Goal: Task Accomplishment & Management: Manage account settings

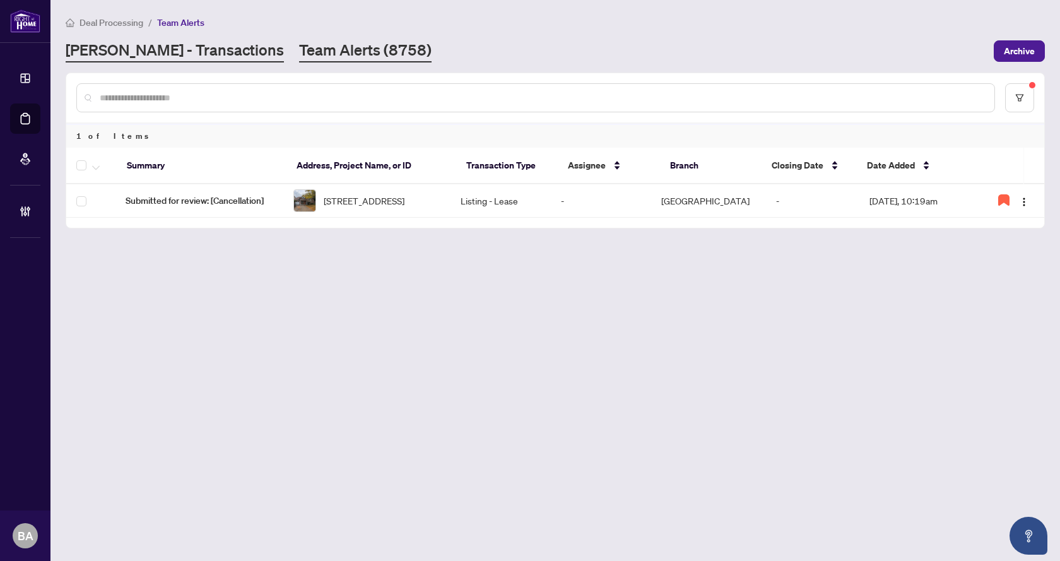
click at [146, 45] on link "[PERSON_NAME] - Transactions" at bounding box center [175, 51] width 218 height 23
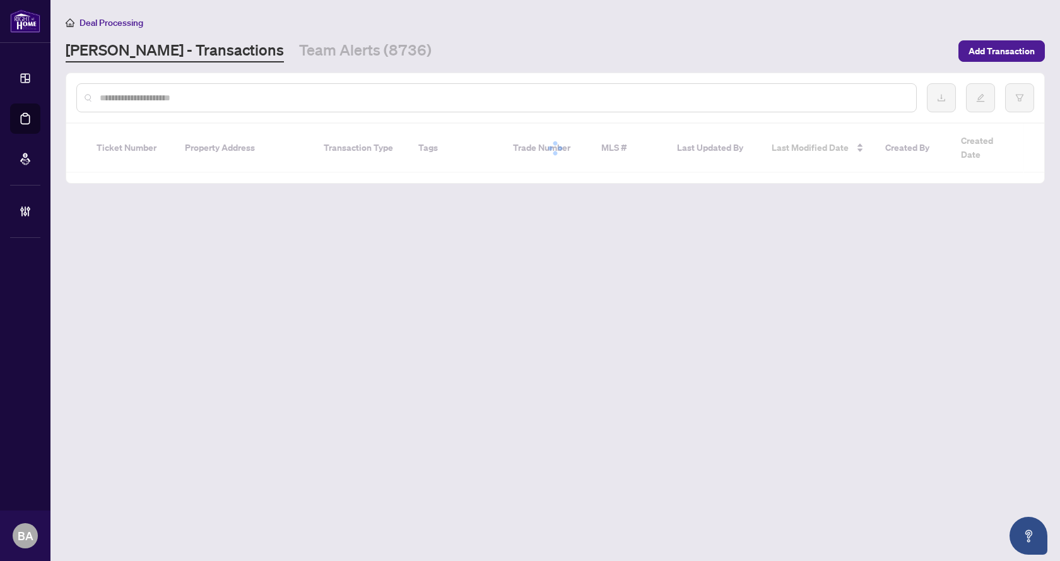
click at [186, 92] on input "text" at bounding box center [503, 98] width 806 height 14
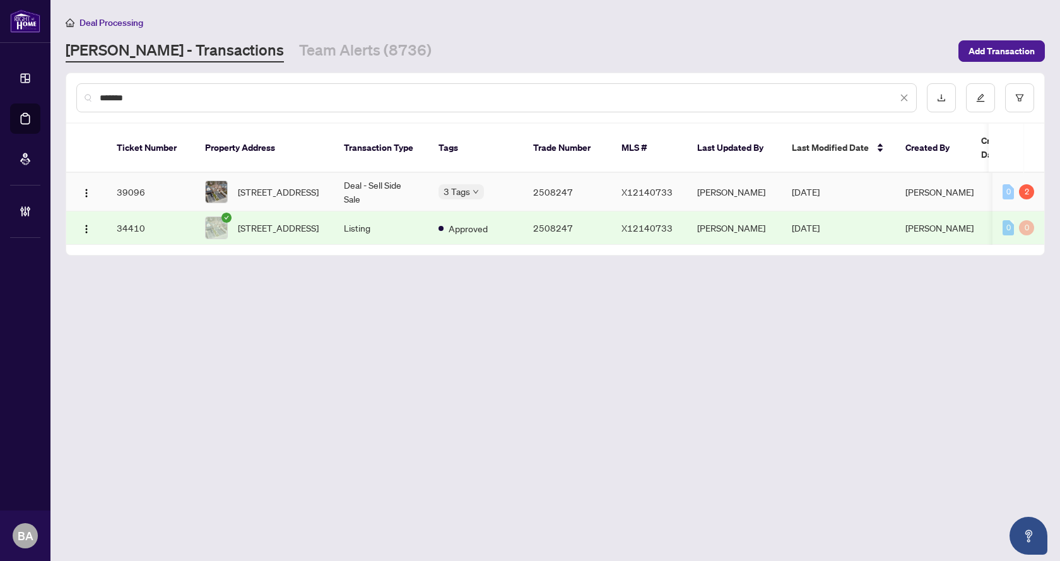
type input "*******"
click at [358, 173] on td "Deal - Sell Side Sale" at bounding box center [381, 192] width 95 height 38
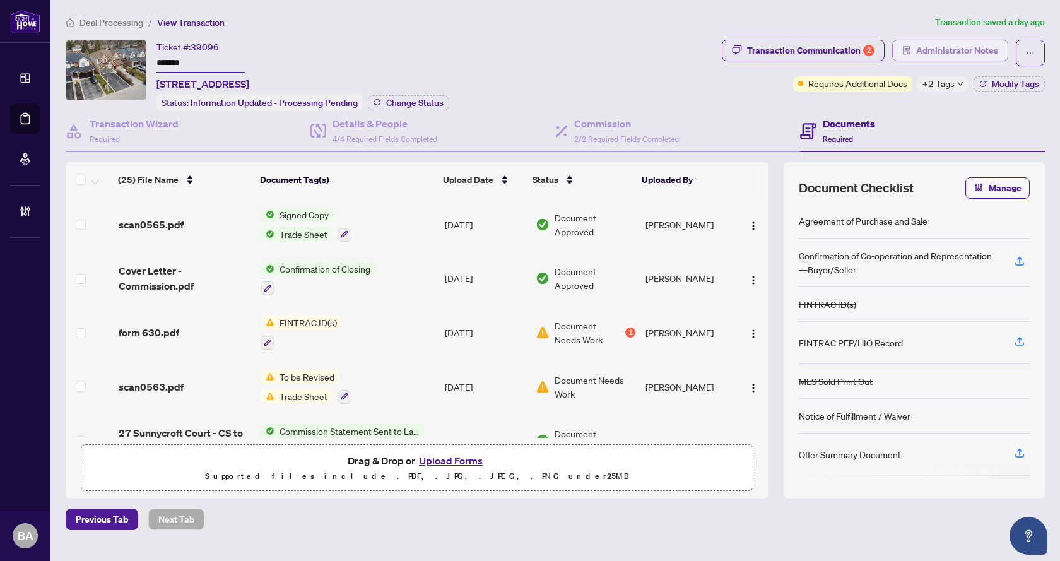
click at [924, 45] on span "Administrator Notes" at bounding box center [957, 50] width 82 height 20
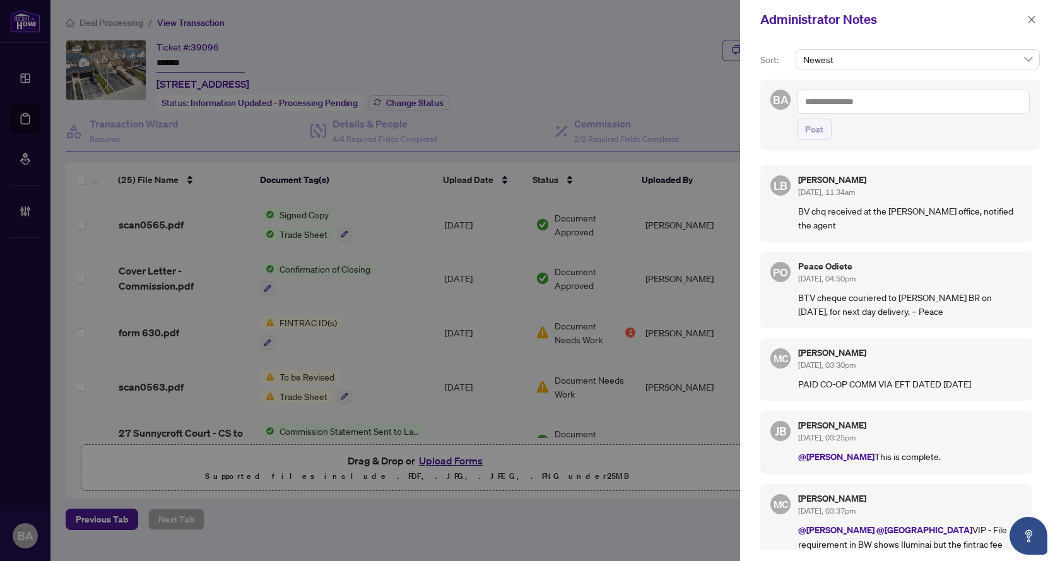
click at [838, 112] on textarea at bounding box center [913, 102] width 233 height 24
type textarea "*"
click at [846, 105] on textarea "**********" at bounding box center [913, 102] width 233 height 24
drag, startPoint x: 984, startPoint y: 100, endPoint x: 761, endPoint y: 102, distance: 222.7
click at [761, 102] on div "**********" at bounding box center [899, 114] width 279 height 71
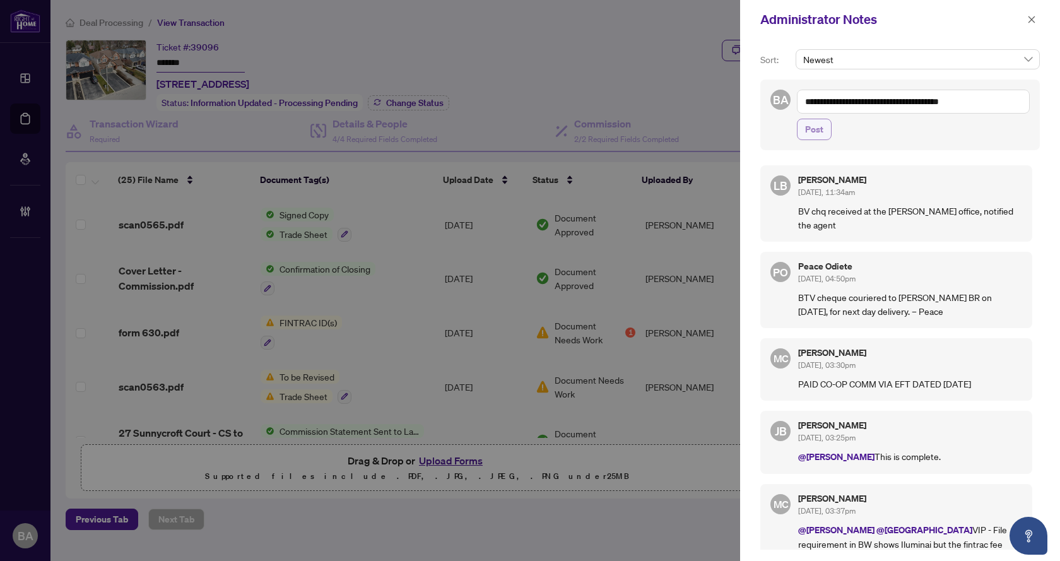
type textarea "**********"
click at [817, 129] on span "Post" at bounding box center [814, 129] width 18 height 20
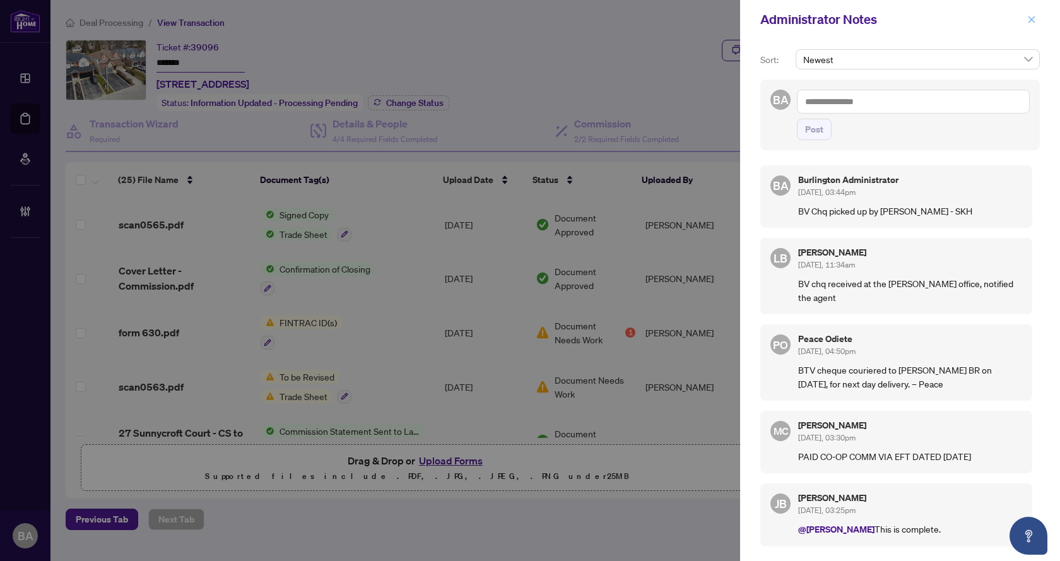
click at [1029, 16] on icon "close" at bounding box center [1031, 19] width 9 height 9
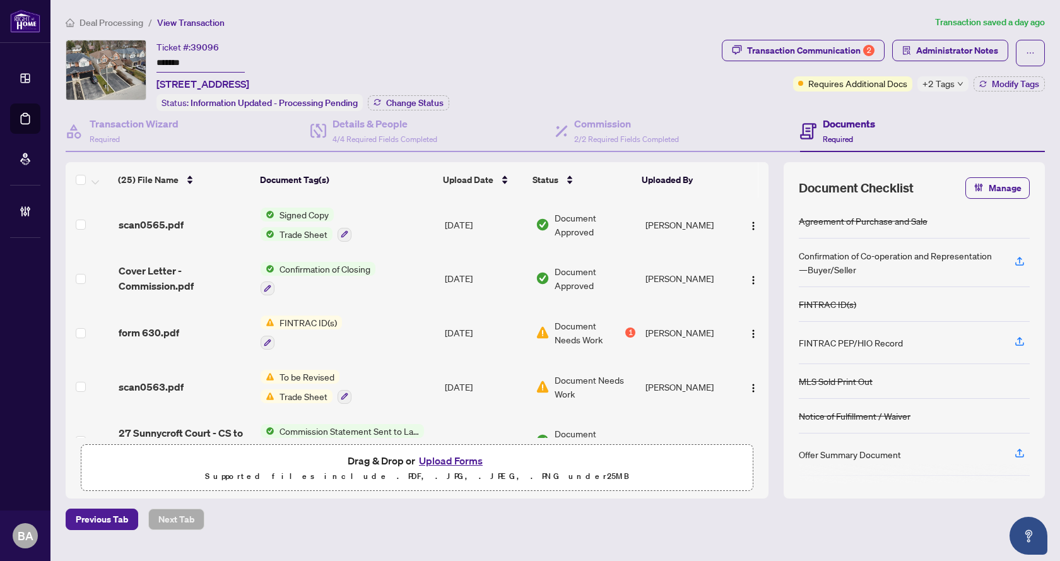
click at [116, 19] on span "Deal Processing" at bounding box center [111, 22] width 64 height 11
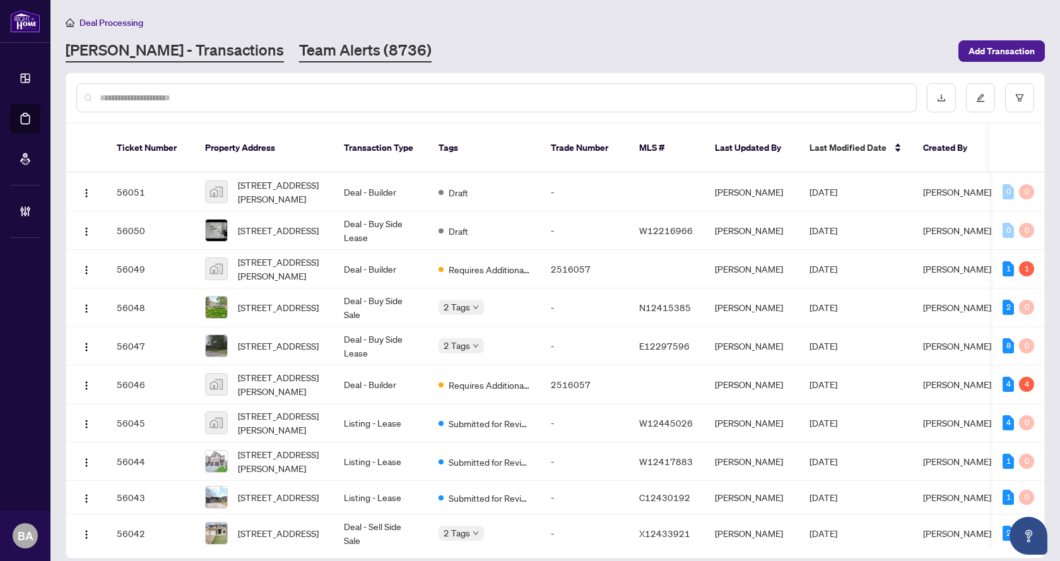
click at [299, 56] on link "Team Alerts (8736)" at bounding box center [365, 51] width 132 height 23
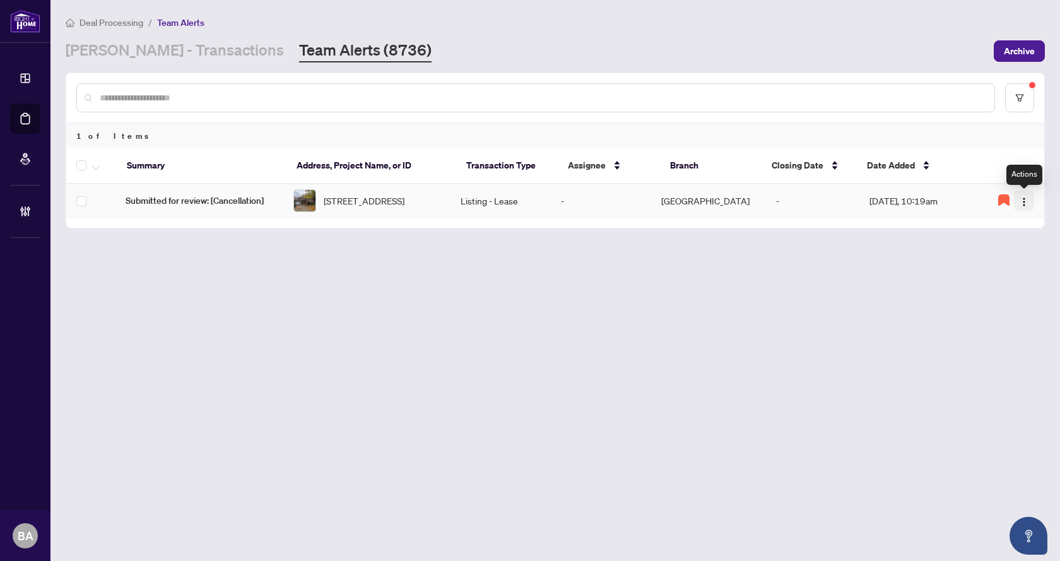
click at [1025, 202] on img "button" at bounding box center [1024, 202] width 10 height 10
click at [993, 255] on li "Assign User" at bounding box center [995, 248] width 74 height 20
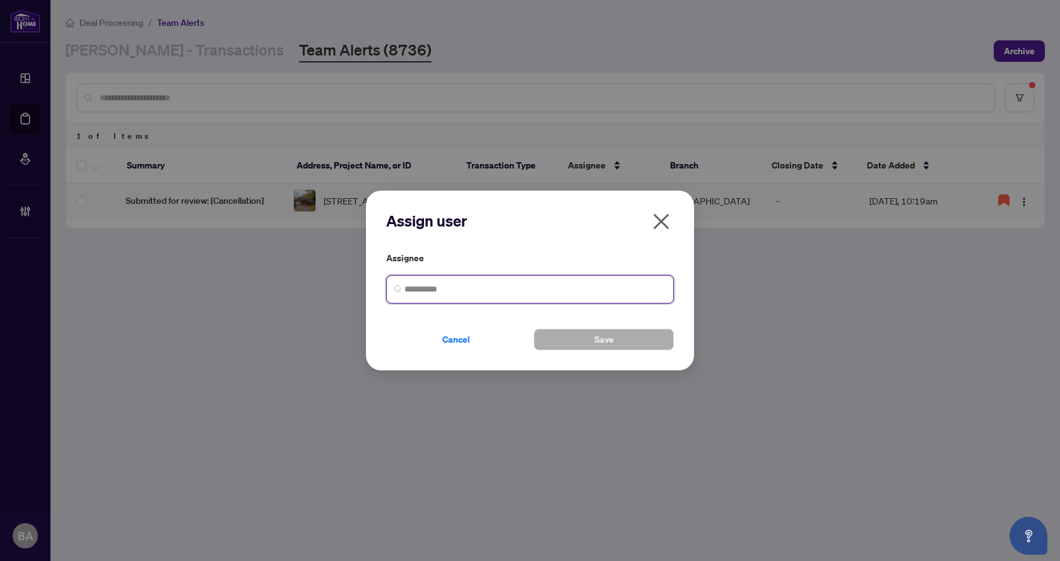
click at [483, 295] on input "search" at bounding box center [534, 289] width 261 height 13
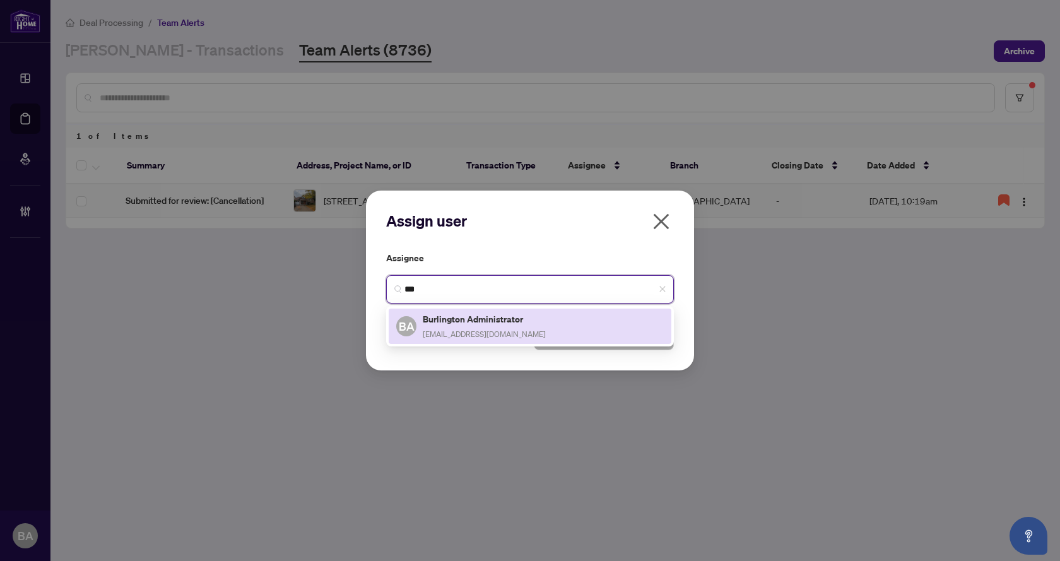
click at [508, 322] on h5 "Burlington Administrator" at bounding box center [484, 319] width 123 height 15
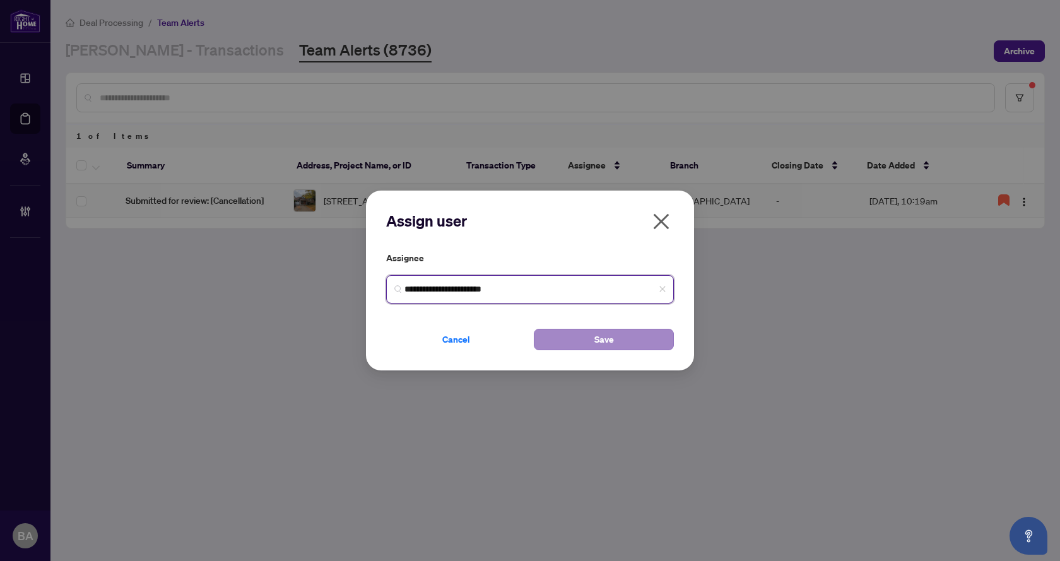
type input "**********"
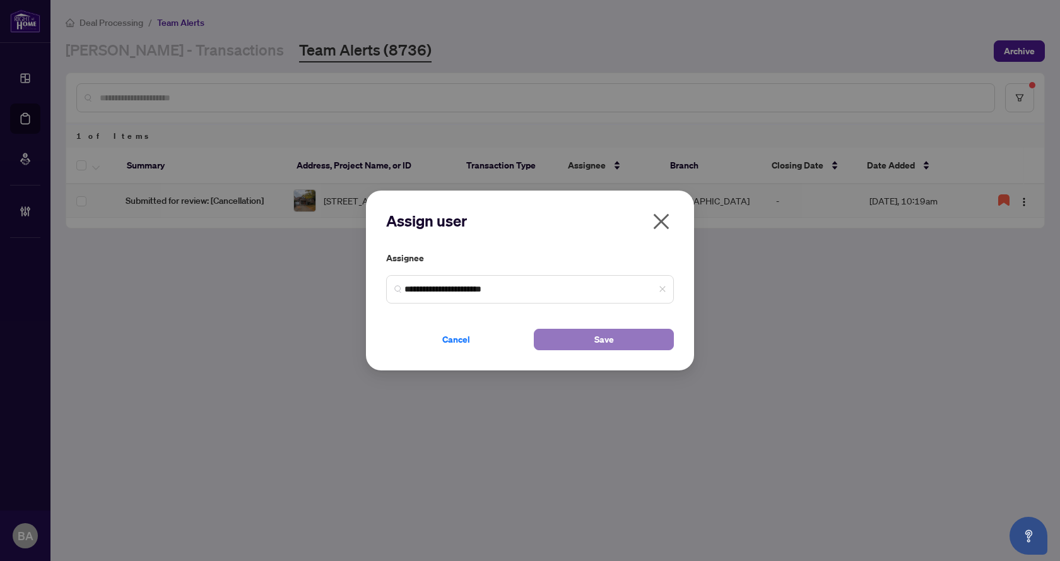
click at [575, 343] on button "Save" at bounding box center [604, 339] width 140 height 21
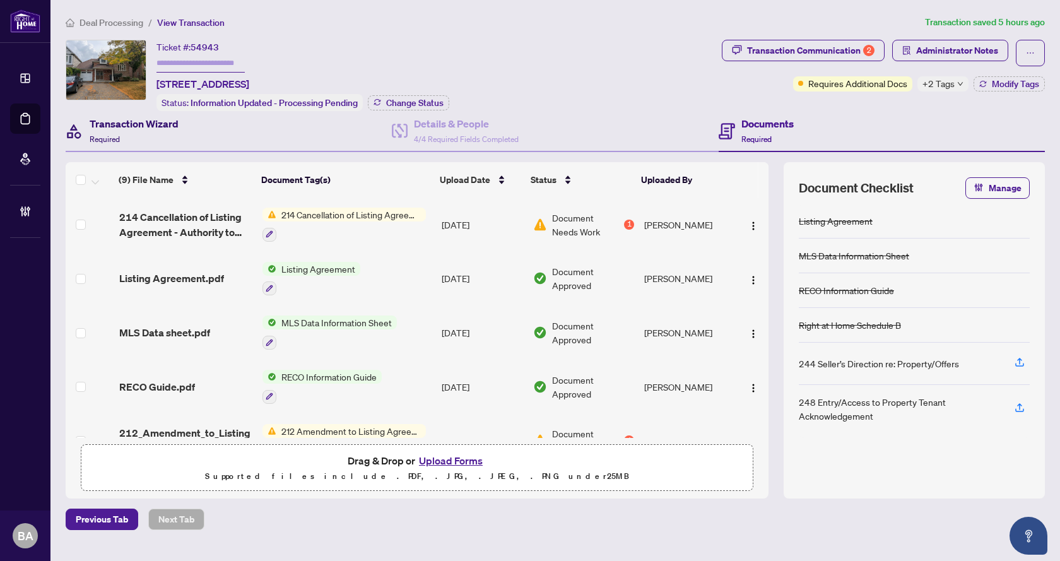
click at [139, 134] on div "Transaction Wizard Required" at bounding box center [134, 131] width 89 height 30
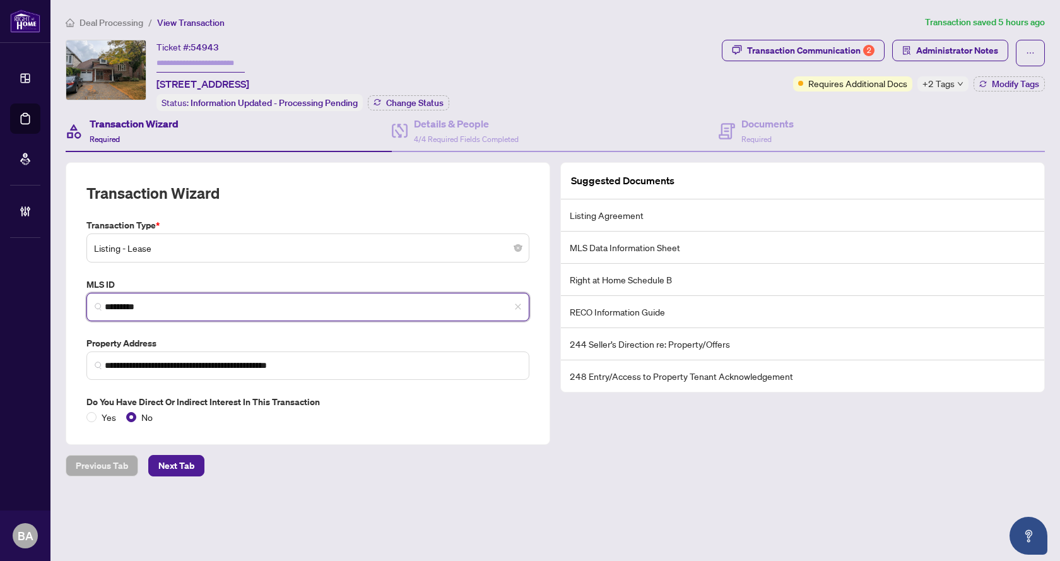
drag, startPoint x: 161, startPoint y: 308, endPoint x: 104, endPoint y: 307, distance: 56.8
click at [104, 307] on span "*********" at bounding box center [307, 307] width 443 height 28
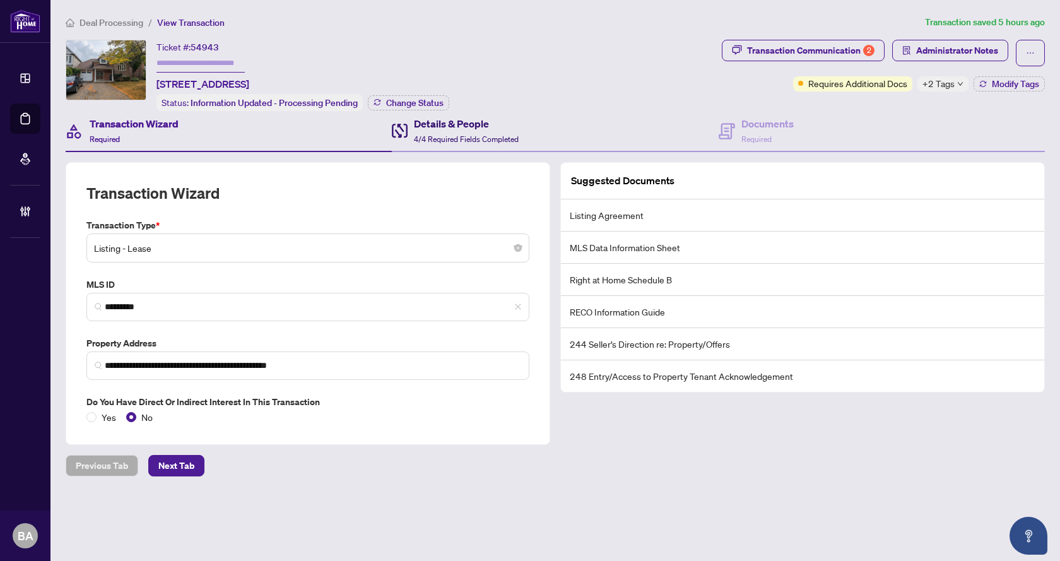
click at [478, 131] on div "Details & People 4/4 Required Fields Completed" at bounding box center [466, 131] width 105 height 30
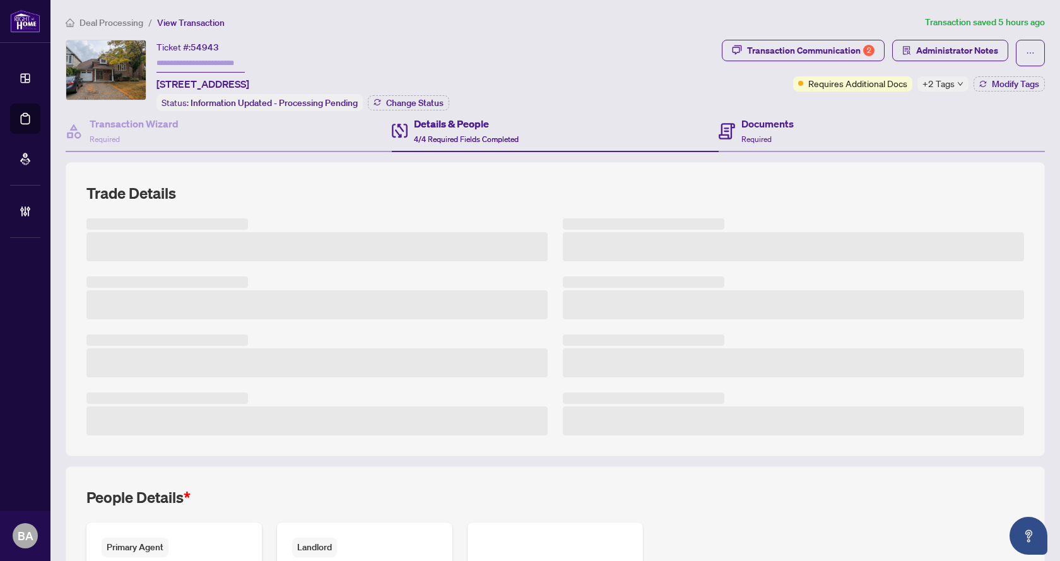
click at [788, 124] on div "Documents Required" at bounding box center [881, 131] width 326 height 41
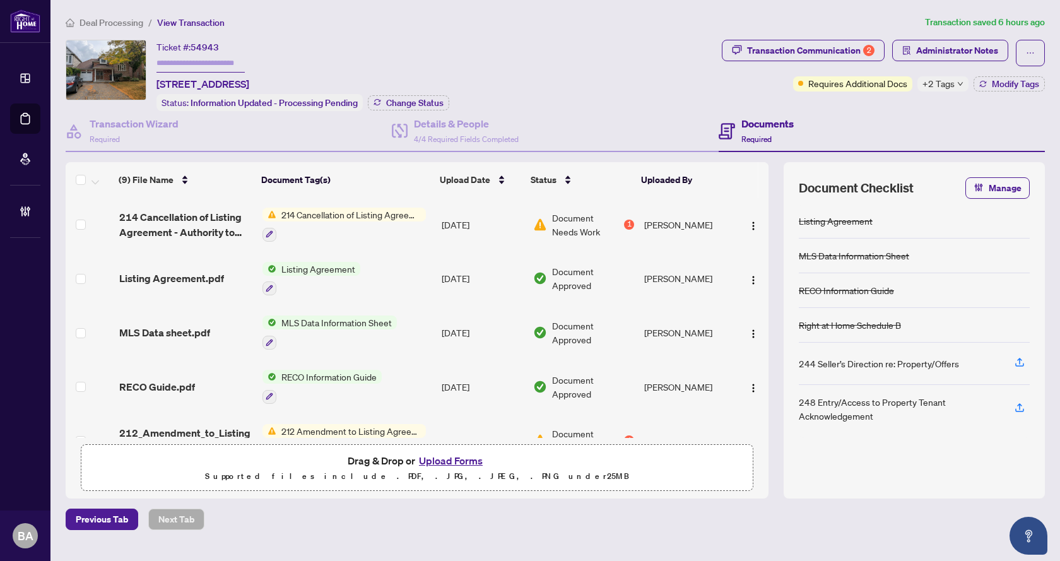
click at [461, 452] on button "Upload Forms" at bounding box center [450, 460] width 71 height 16
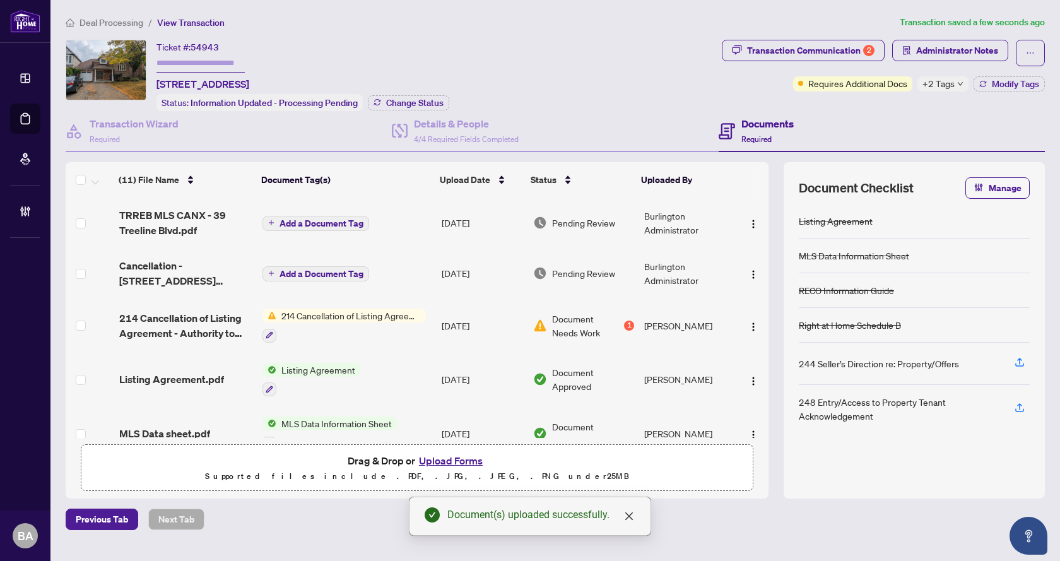
click at [307, 272] on span "Add a Document Tag" at bounding box center [321, 273] width 84 height 9
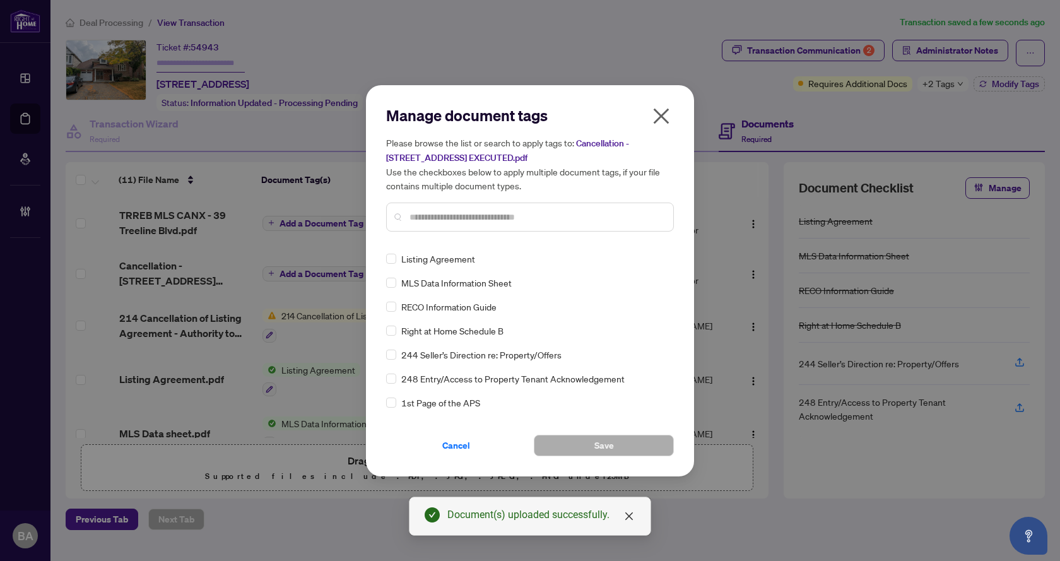
click at [447, 220] on input "text" at bounding box center [536, 217] width 254 height 14
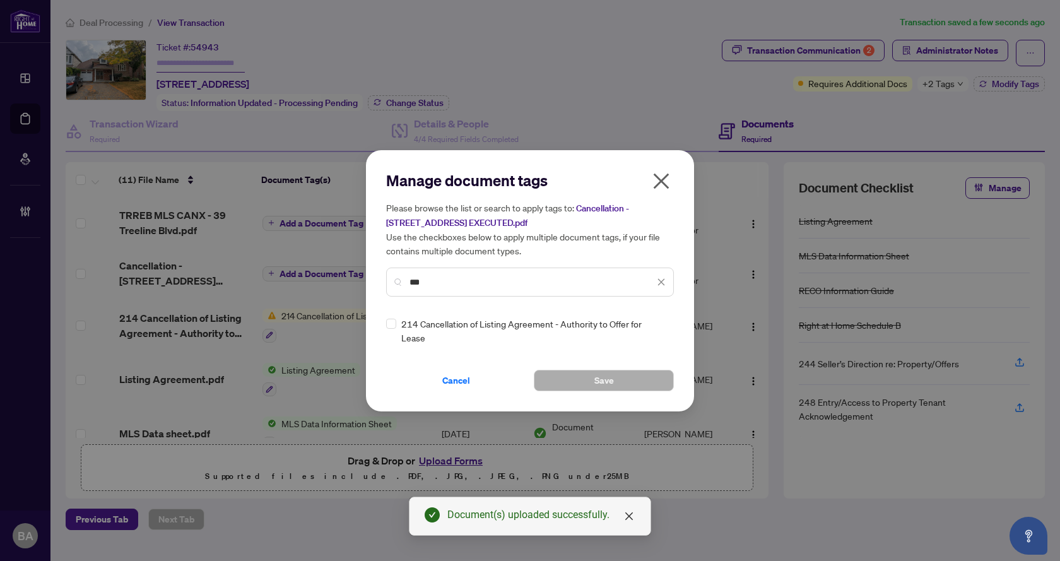
type input "***"
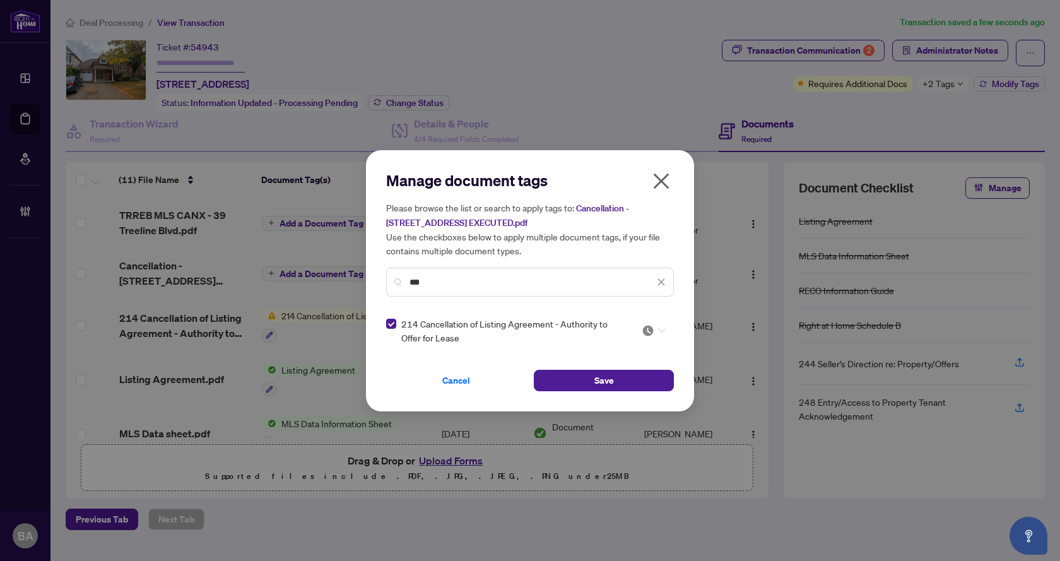
click at [655, 328] on div at bounding box center [653, 330] width 24 height 13
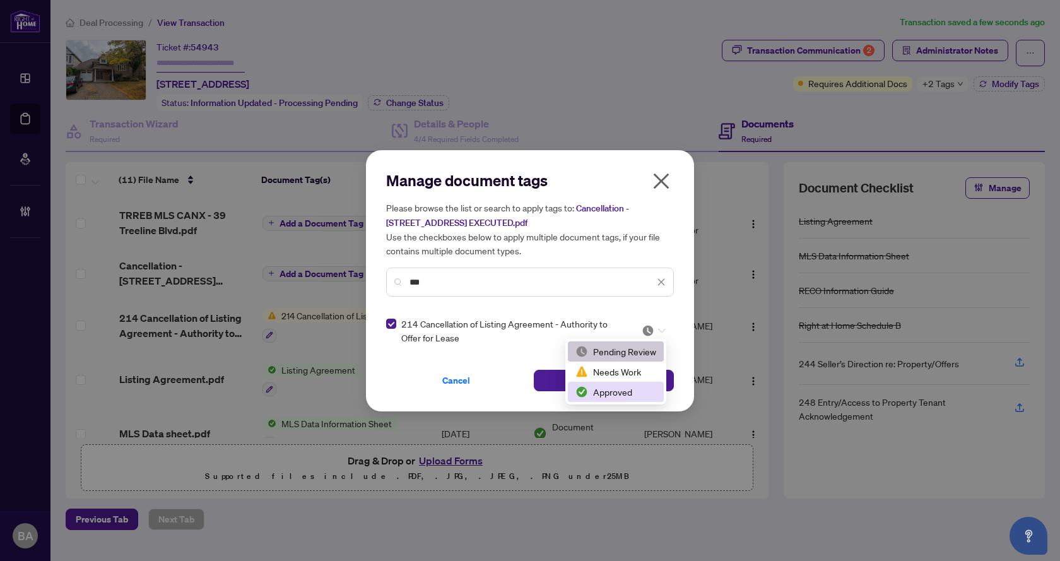
click at [621, 392] on div "Approved" at bounding box center [615, 392] width 81 height 14
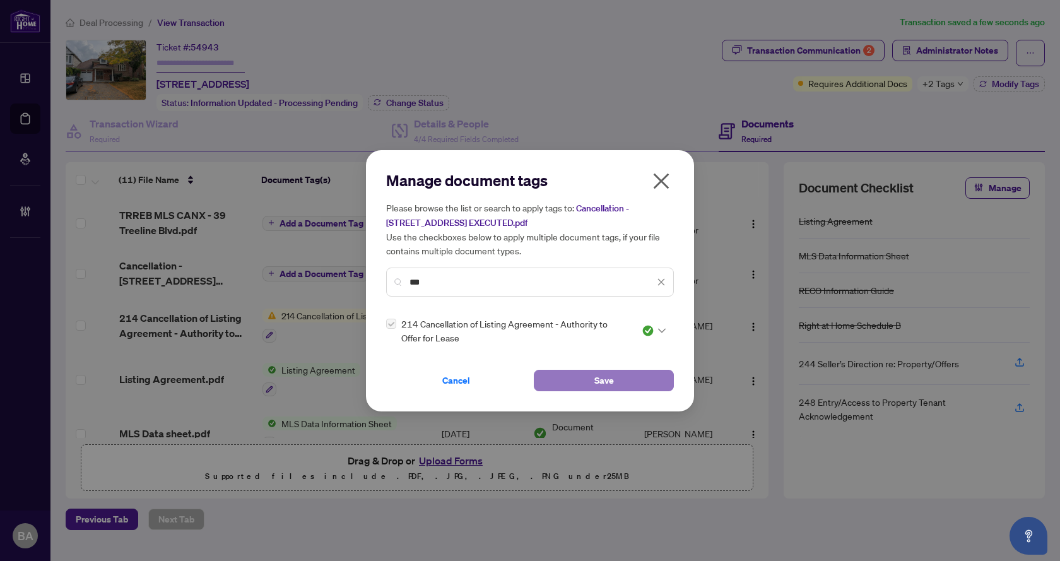
click at [602, 380] on span "Save" at bounding box center [604, 380] width 20 height 20
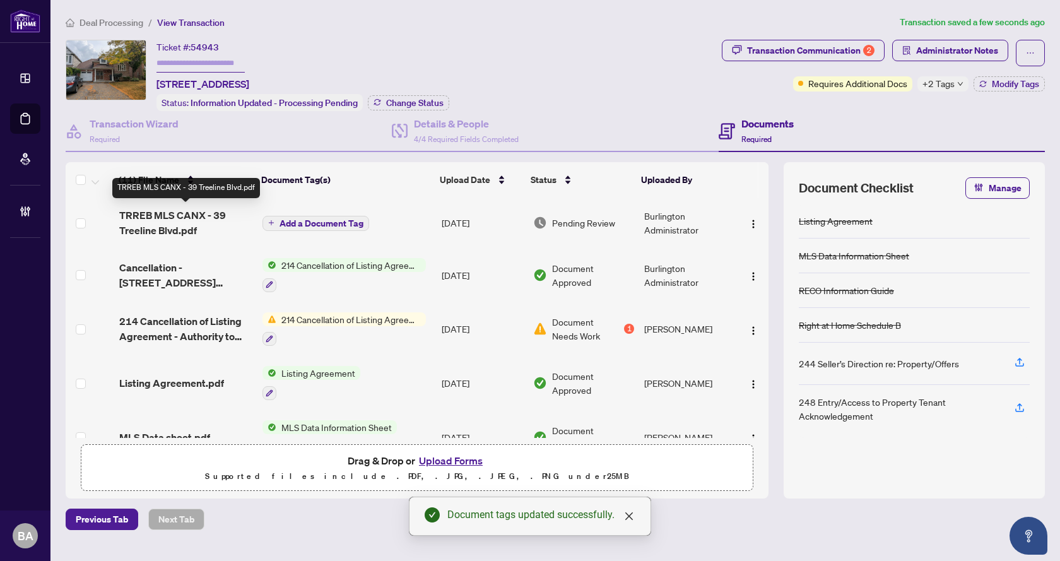
click at [177, 220] on span "TRREB MLS CANX - 39 Treeline Blvd.pdf" at bounding box center [186, 223] width 134 height 30
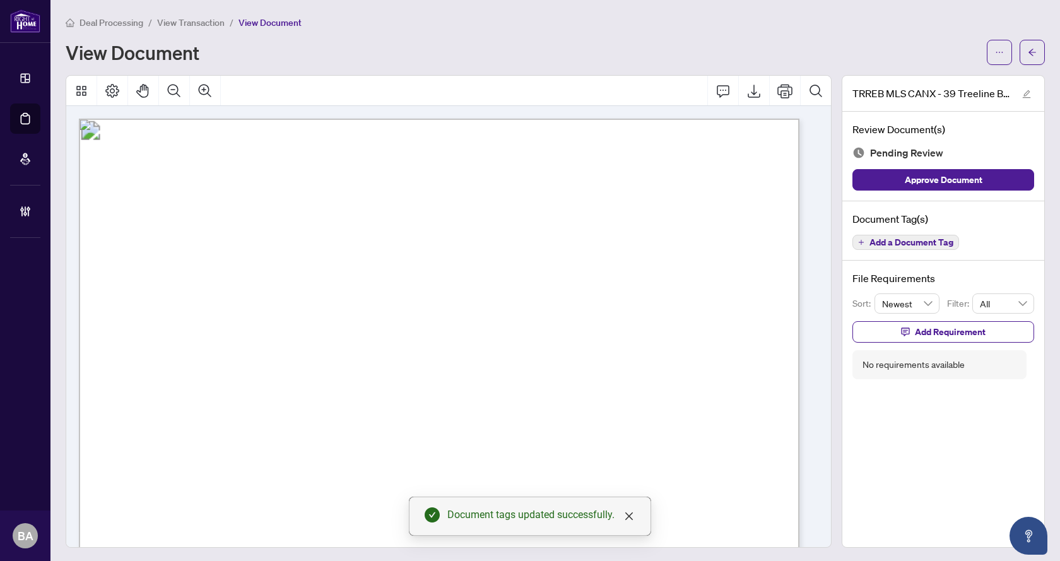
click at [920, 242] on span "Add a Document Tag" at bounding box center [911, 242] width 84 height 9
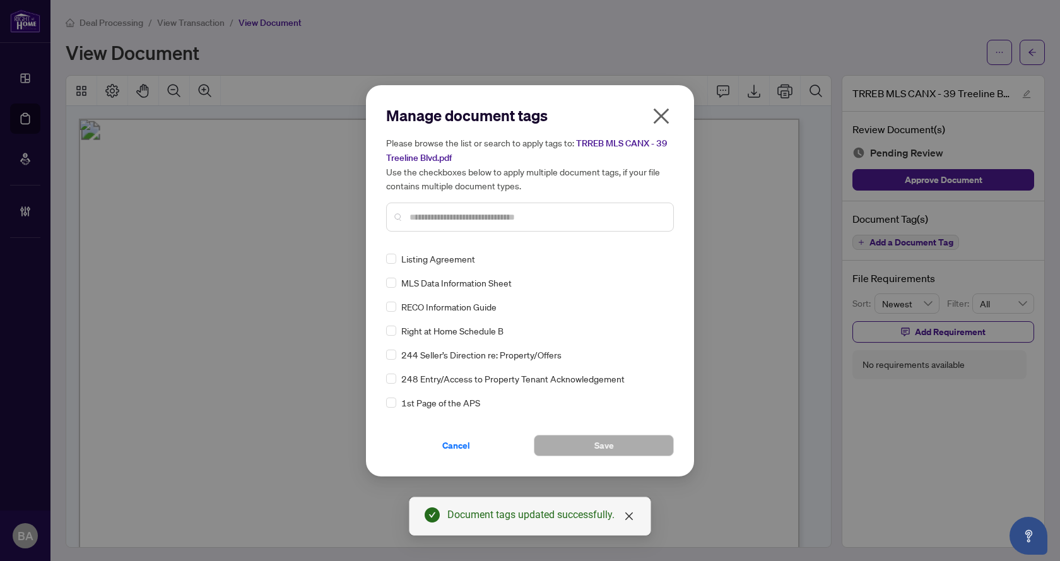
click at [460, 217] on input "text" at bounding box center [536, 217] width 254 height 14
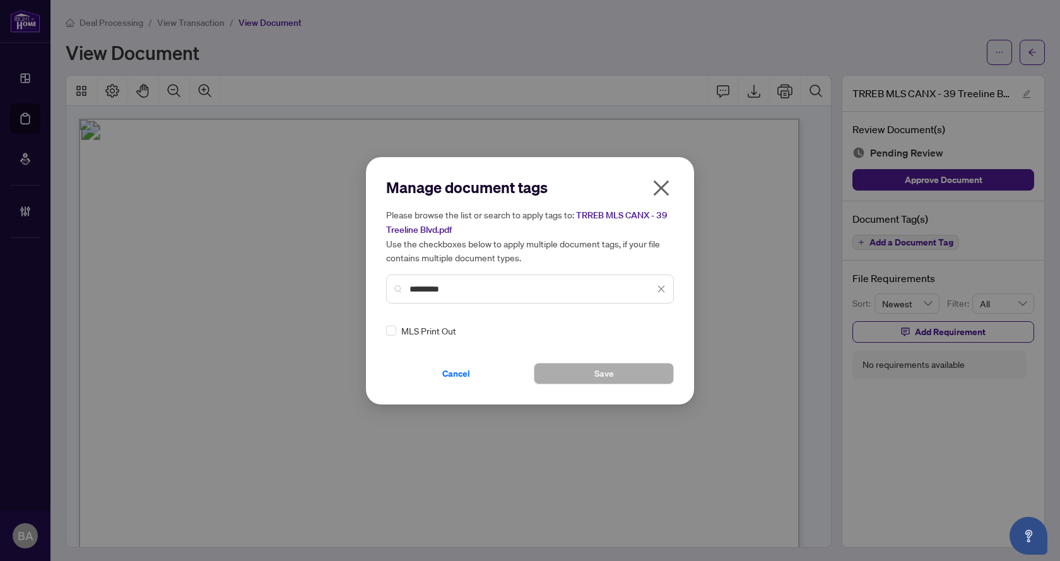
type input "*********"
click at [661, 326] on div at bounding box center [653, 330] width 24 height 13
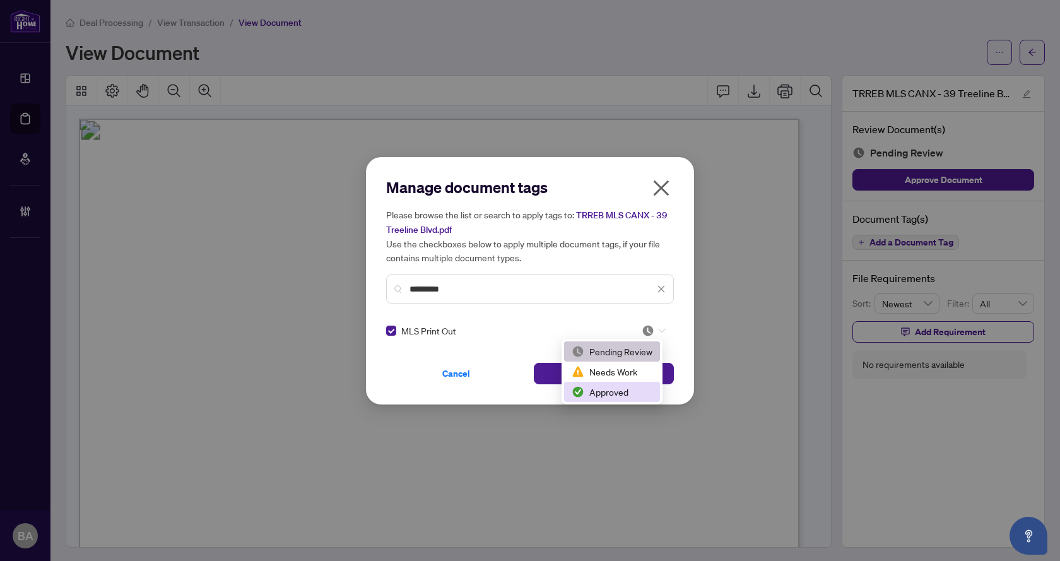
click at [614, 390] on div "Approved" at bounding box center [611, 392] width 81 height 14
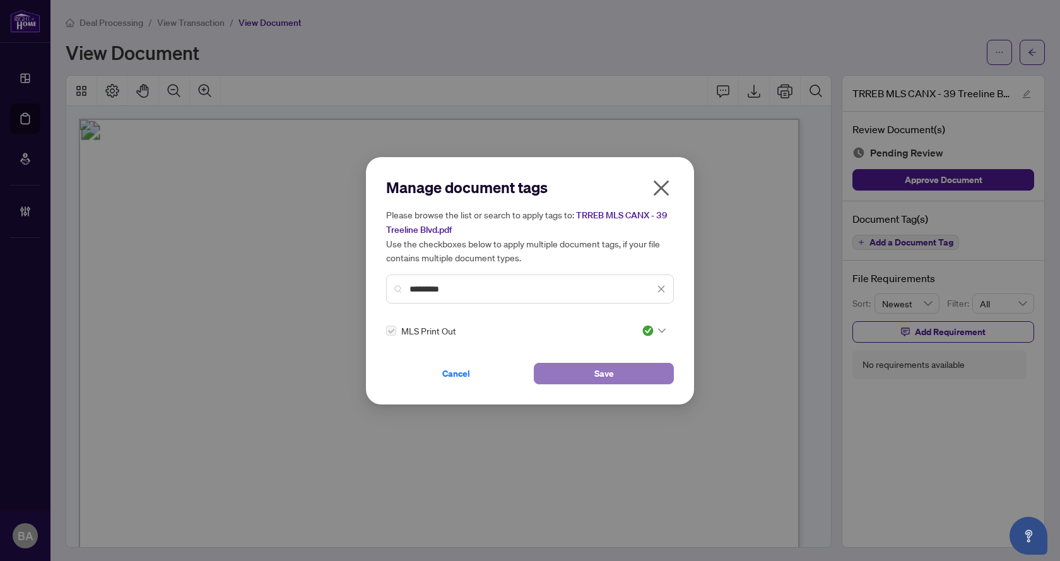
click at [611, 375] on span "Save" at bounding box center [604, 373] width 20 height 20
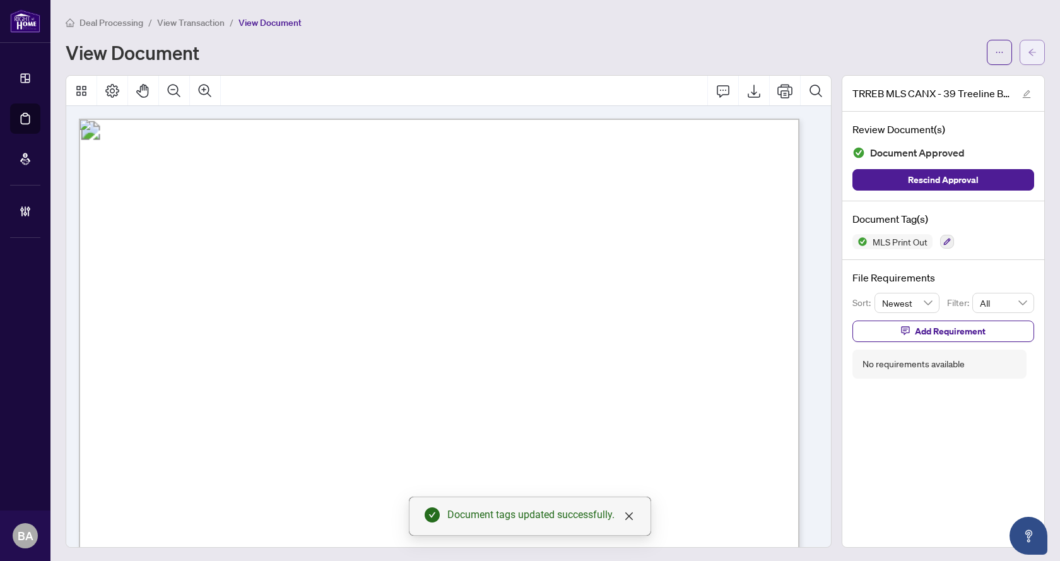
click at [1028, 54] on icon "arrow-left" at bounding box center [1032, 52] width 9 height 9
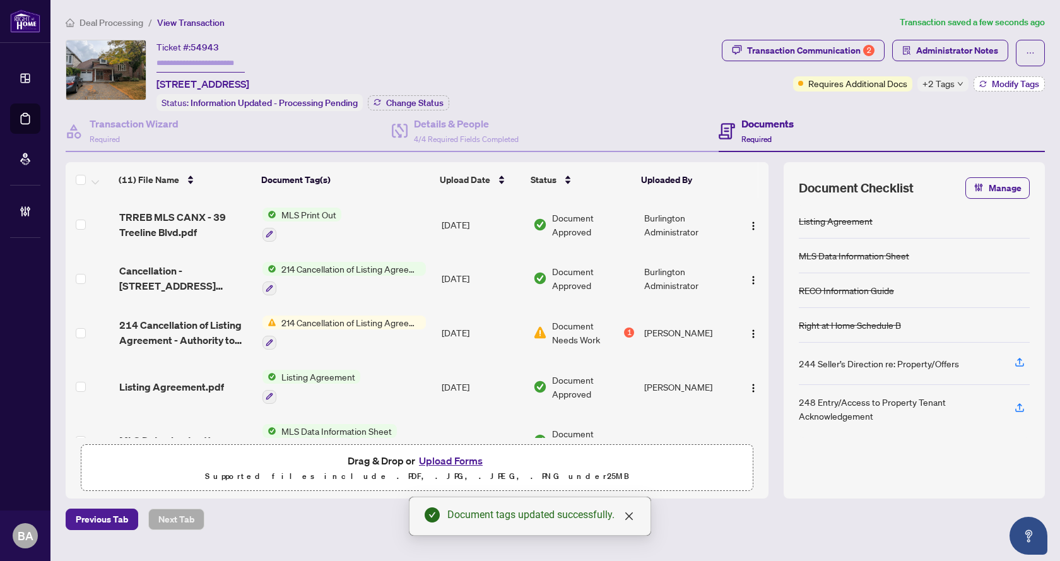
click at [1005, 79] on span "Modify Tags" at bounding box center [1015, 83] width 47 height 9
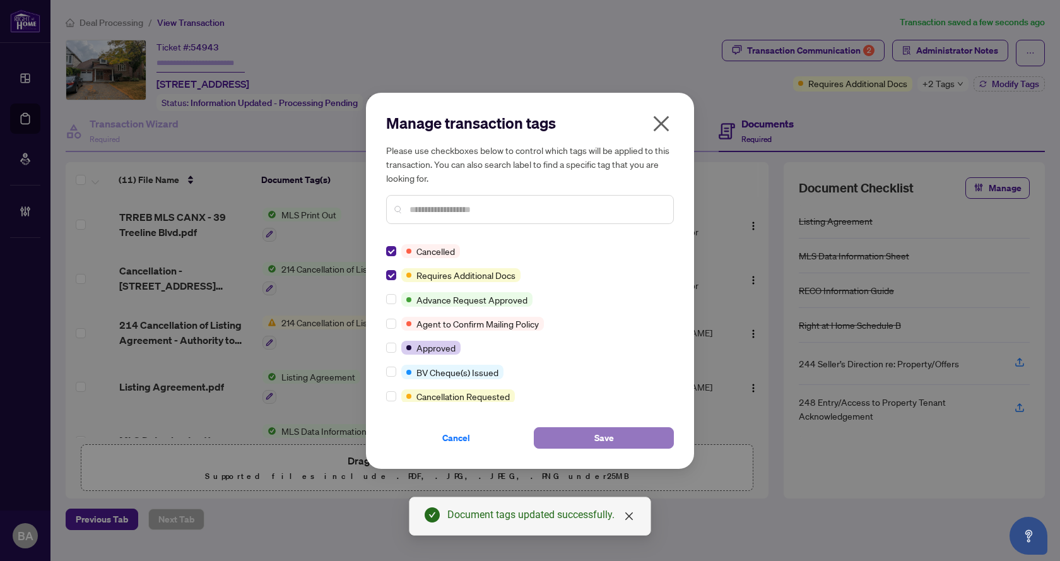
click at [620, 438] on button "Save" at bounding box center [604, 437] width 140 height 21
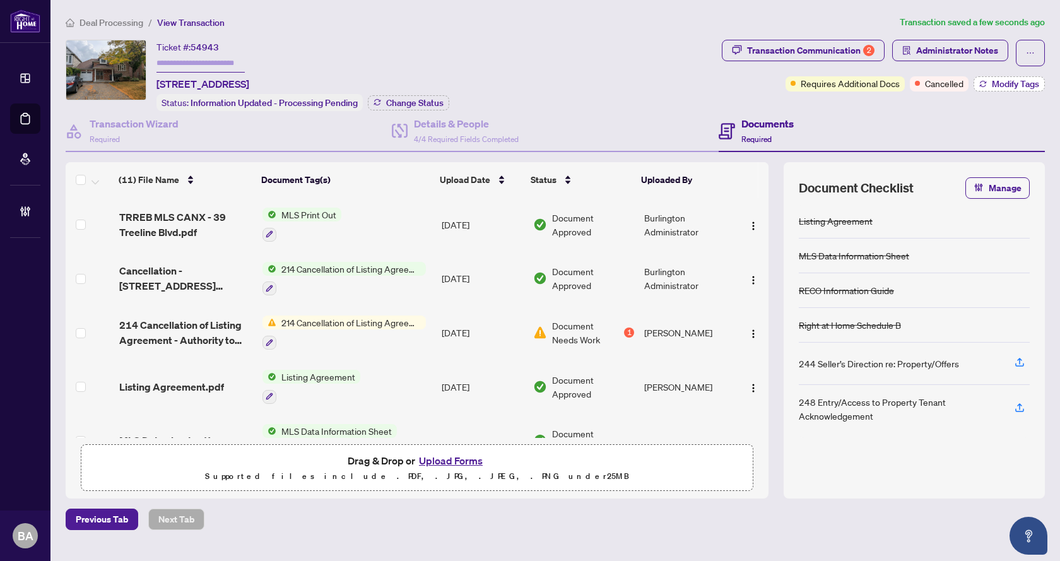
click at [1007, 88] on span "Modify Tags" at bounding box center [1015, 83] width 47 height 9
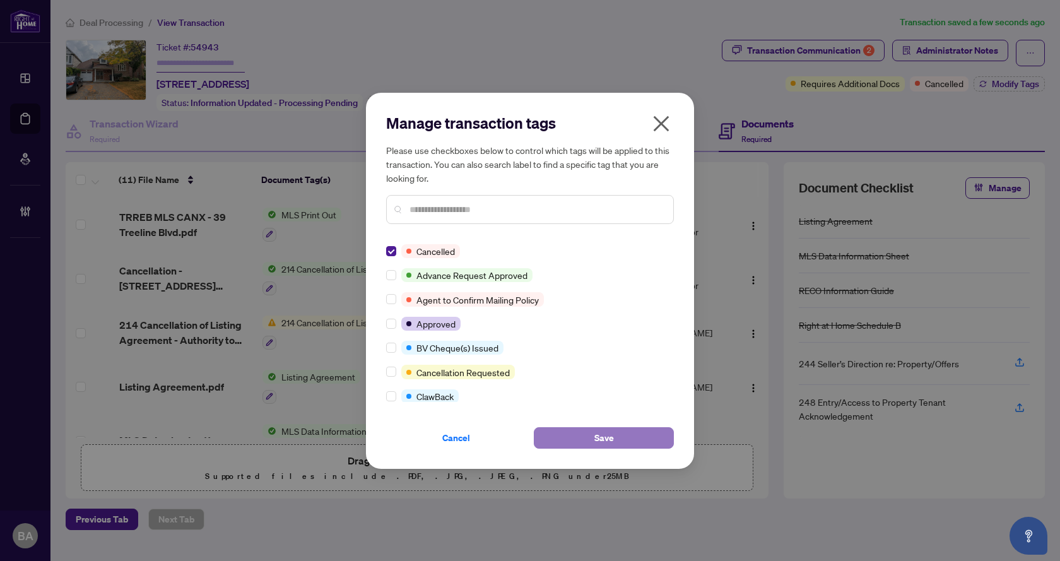
click at [611, 434] on span "Save" at bounding box center [604, 438] width 20 height 20
